Goal: Transaction & Acquisition: Purchase product/service

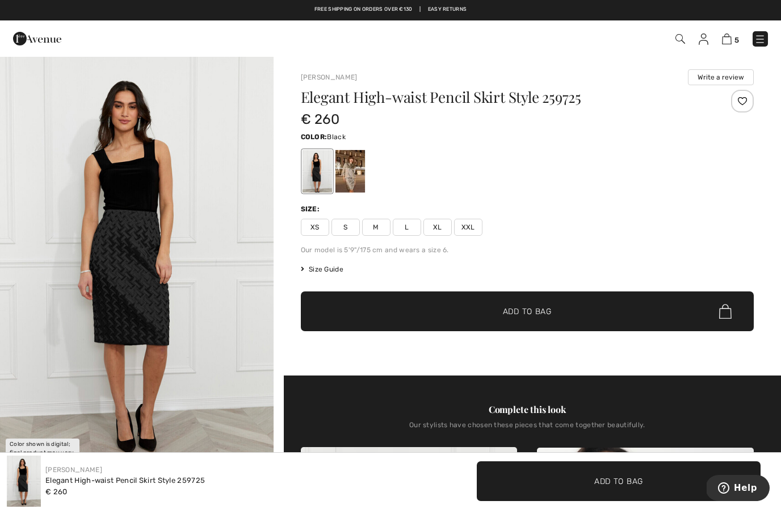
click at [353, 173] on div at bounding box center [350, 171] width 30 height 43
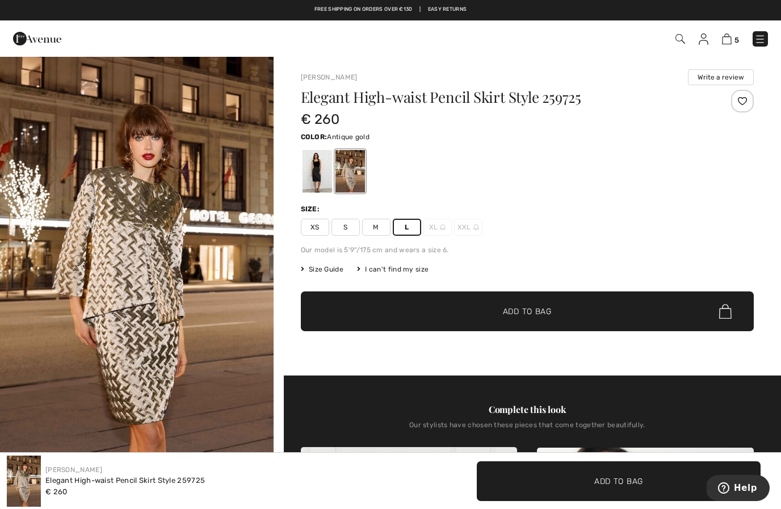
click at [540, 313] on span "Add to Bag" at bounding box center [527, 311] width 49 height 12
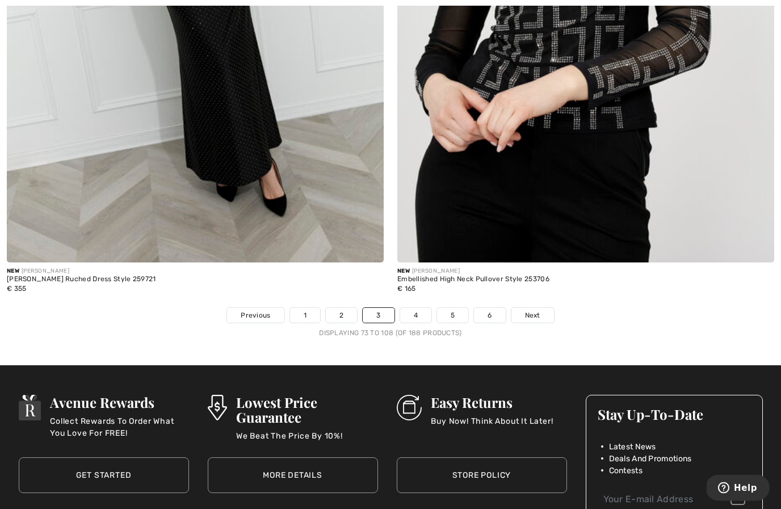
scroll to position [11101, 0]
click at [413, 308] on link "4" at bounding box center [415, 315] width 31 height 15
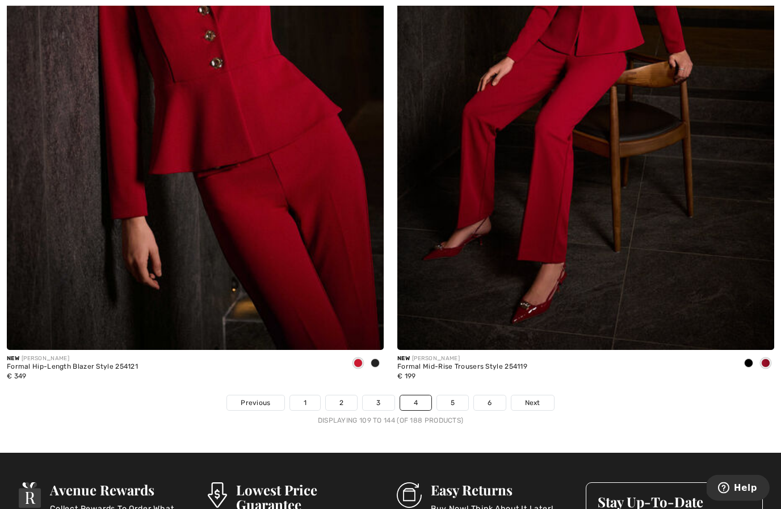
scroll to position [11014, 0]
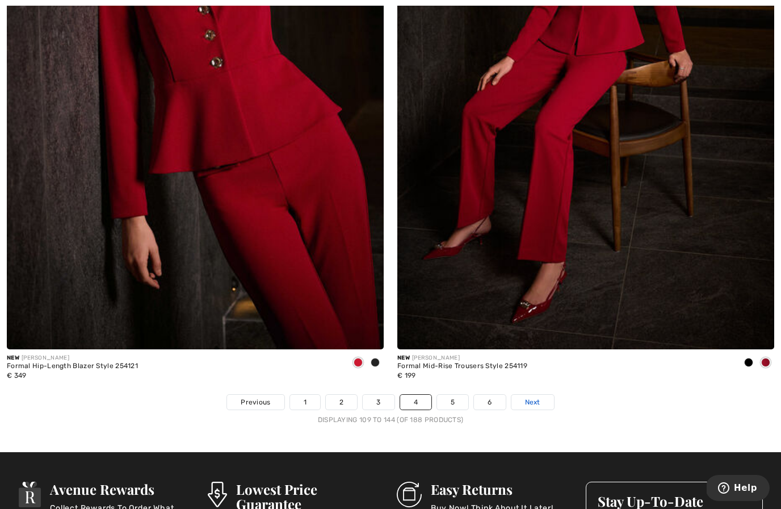
click at [546, 397] on link "Next" at bounding box center [532, 402] width 43 height 15
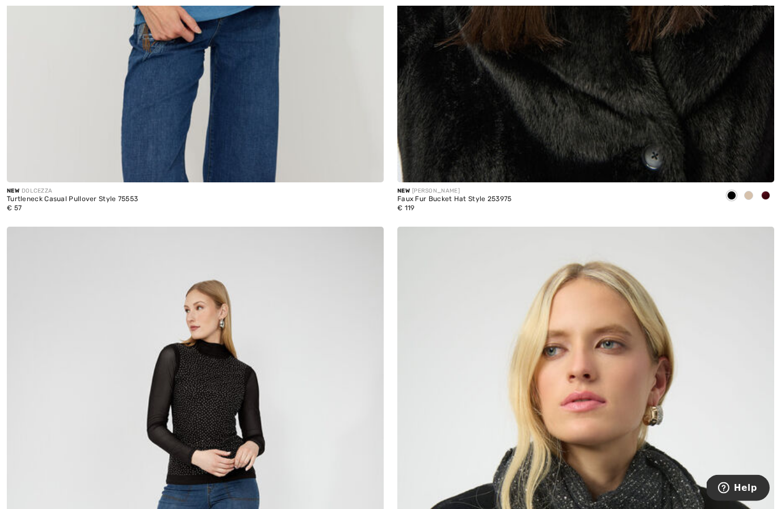
scroll to position [1761, 0]
click at [749, 191] on span at bounding box center [748, 195] width 9 height 9
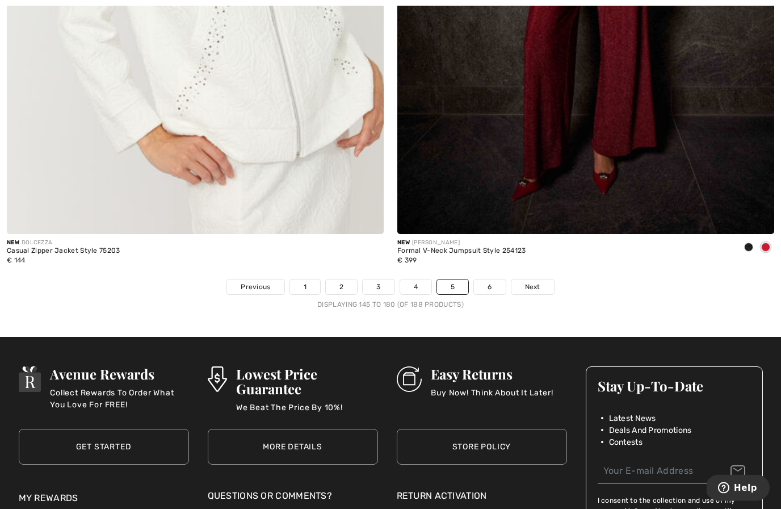
scroll to position [11129, 0]
click at [531, 279] on link "Next" at bounding box center [532, 286] width 43 height 15
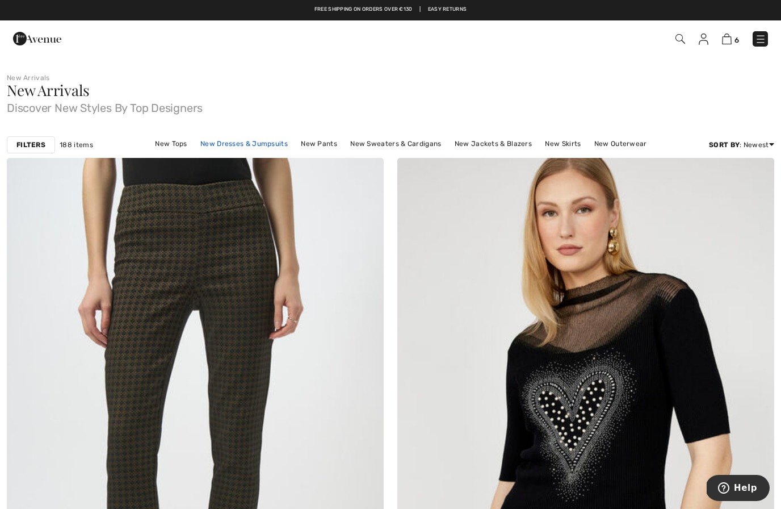
click at [259, 146] on link "New Dresses & Jumpsuits" at bounding box center [244, 143] width 99 height 15
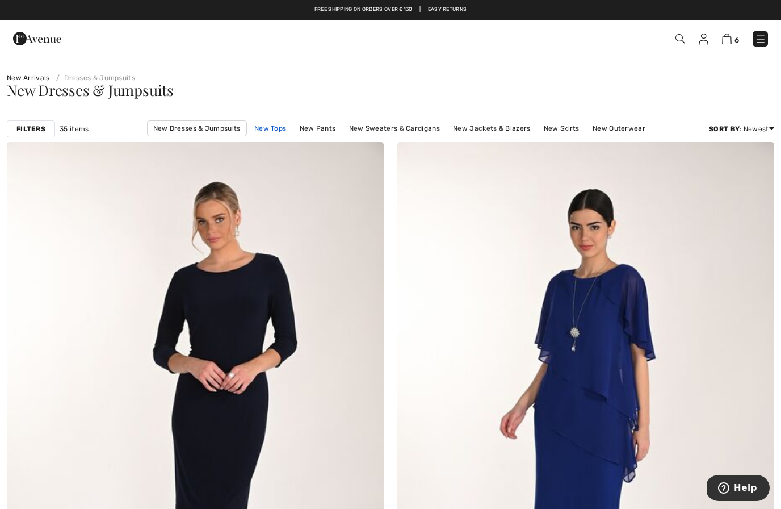
click at [275, 132] on link "New Tops" at bounding box center [270, 128] width 43 height 15
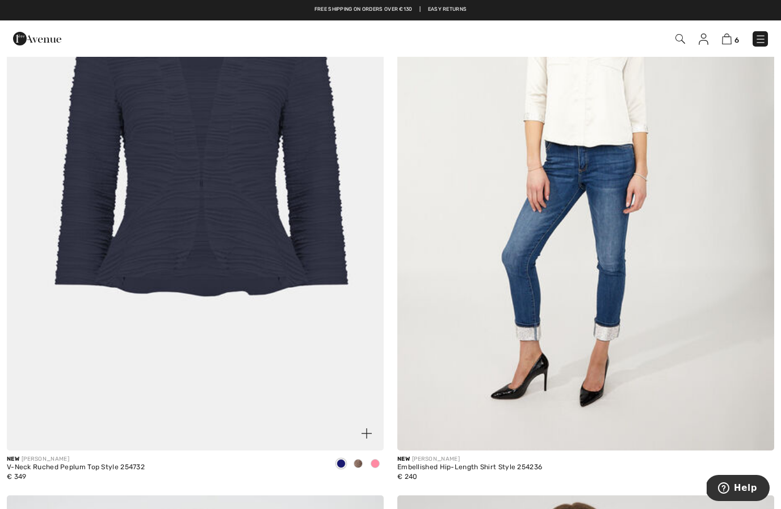
scroll to position [257, 0]
click at [366, 459] on div at bounding box center [358, 464] width 17 height 19
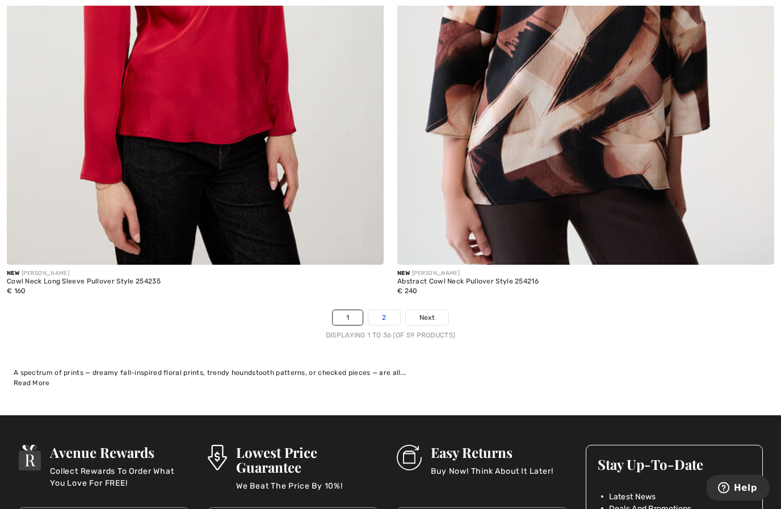
scroll to position [11083, 0]
click at [380, 310] on link "2" at bounding box center [383, 317] width 31 height 15
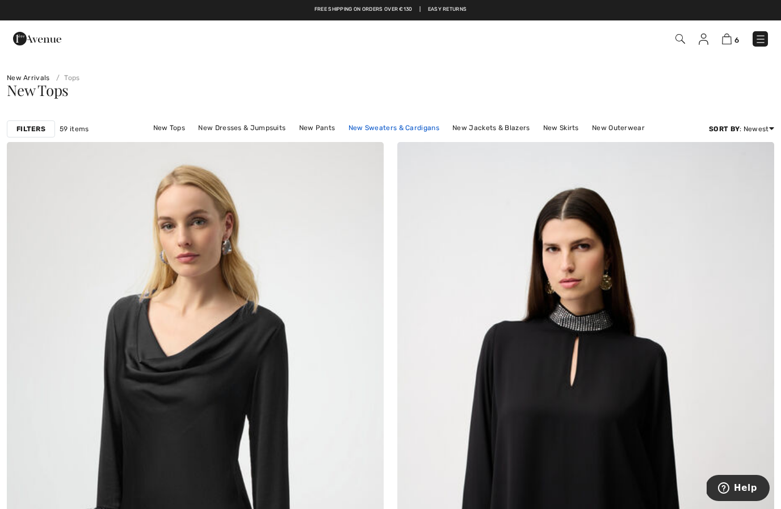
click at [397, 123] on link "New Sweaters & Cardigans" at bounding box center [394, 127] width 102 height 15
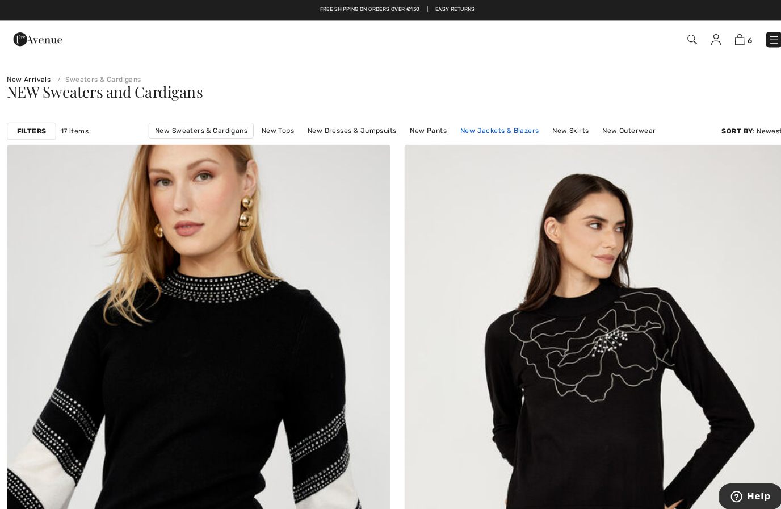
click at [502, 129] on link "New Jackets & Blazers" at bounding box center [491, 128] width 89 height 15
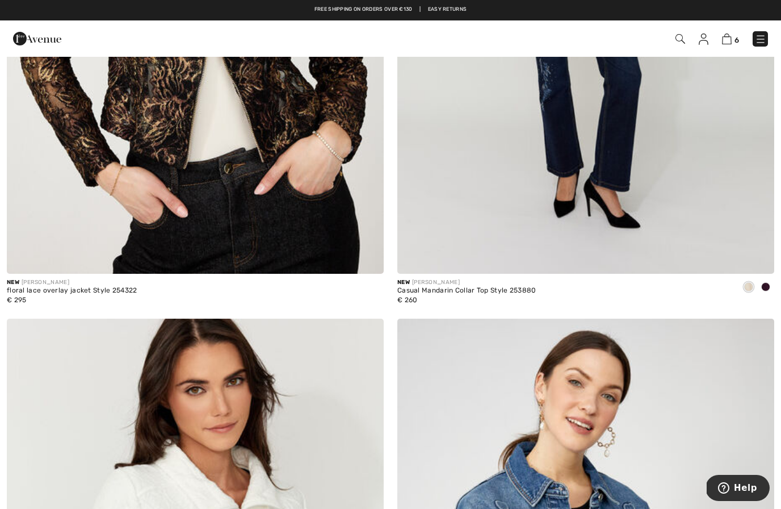
scroll to position [8022, 0]
